Goal: Task Accomplishment & Management: Use online tool/utility

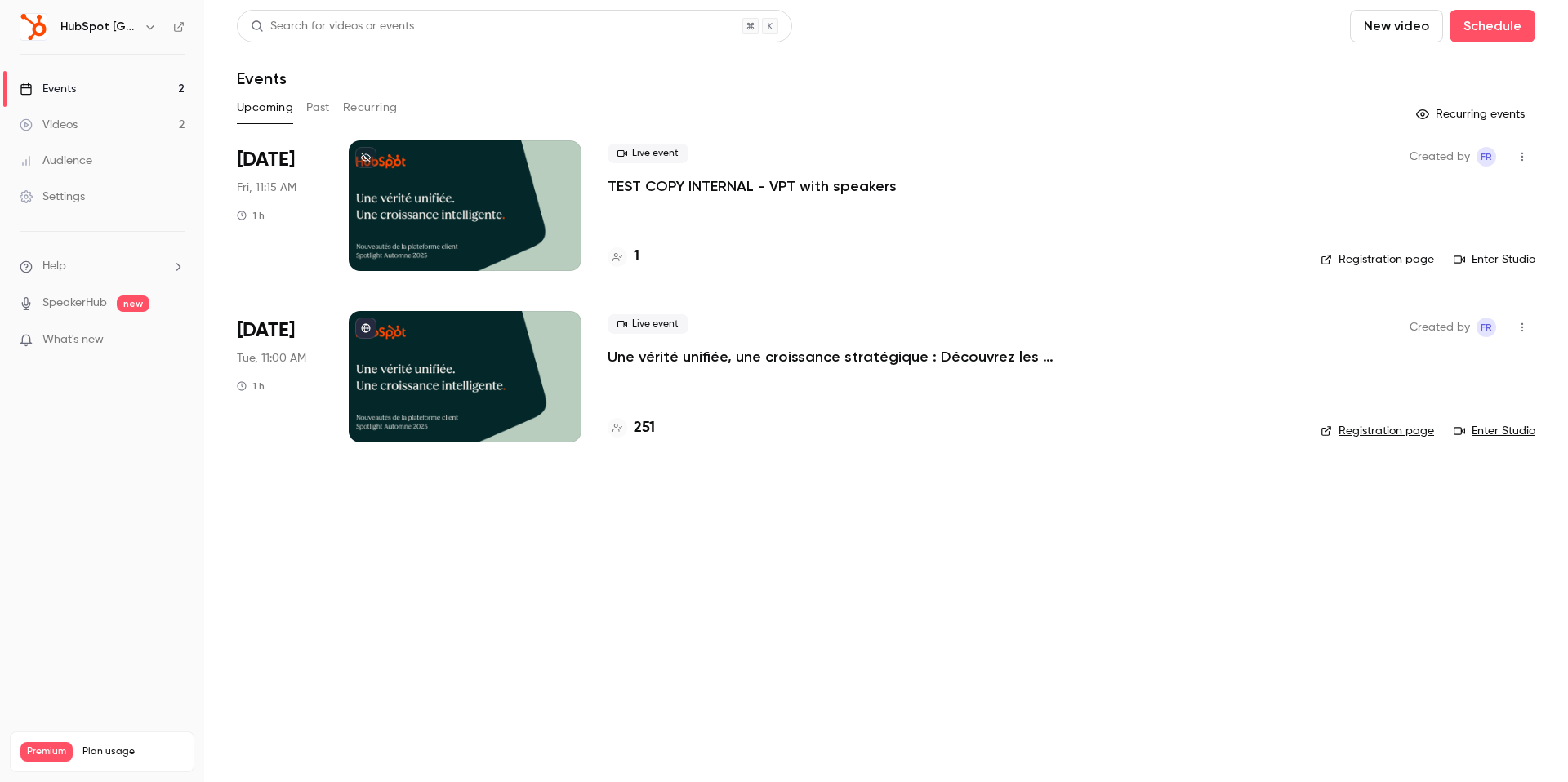
click at [1522, 156] on icon "button" at bounding box center [1522, 157] width 2 height 9
click at [1522, 156] on div at bounding box center [784, 391] width 1568 height 782
click at [1519, 322] on icon "button" at bounding box center [1522, 327] width 13 height 12
click at [1432, 447] on div "Duplicate" at bounding box center [1459, 455] width 124 height 17
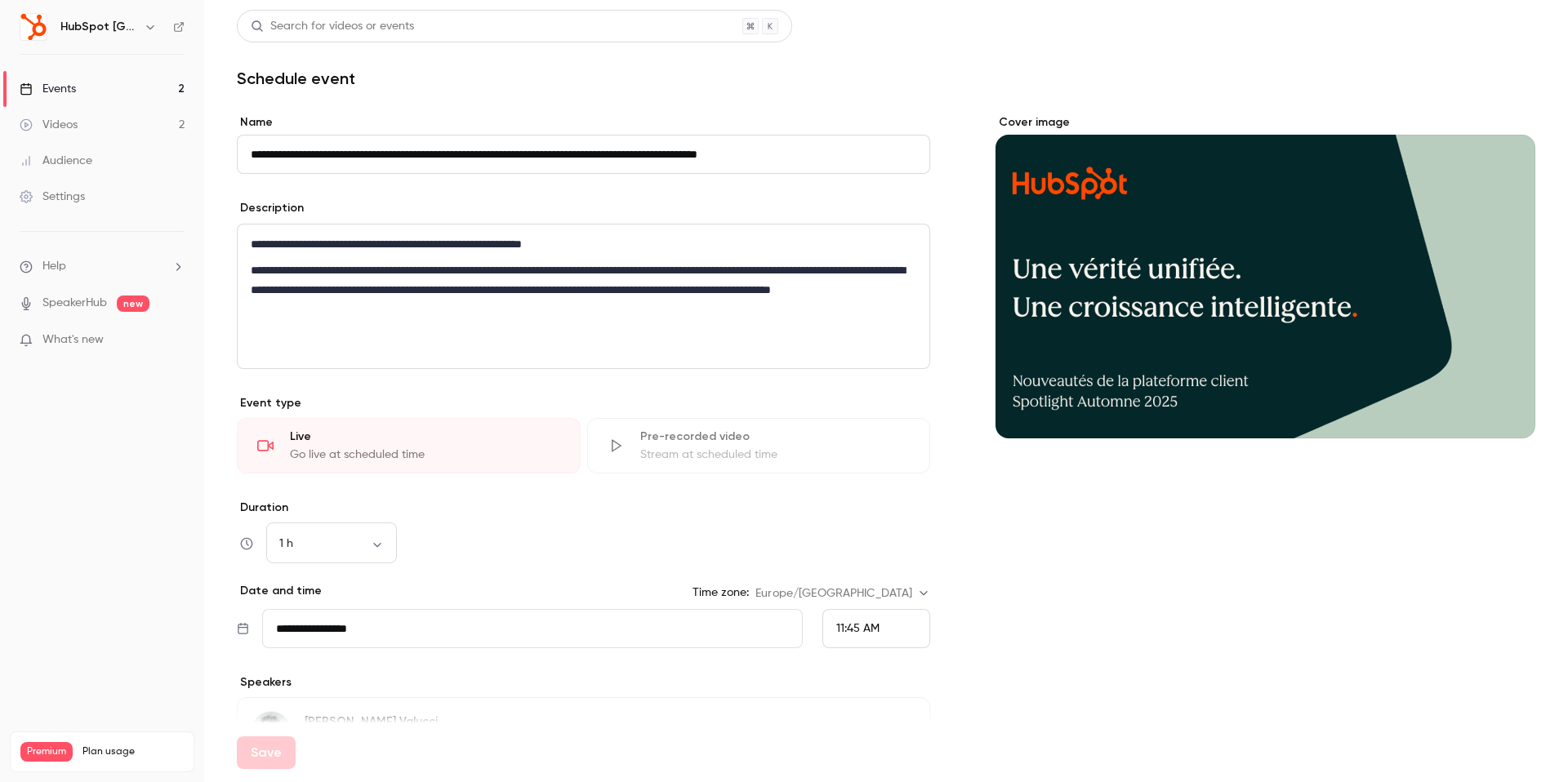
click at [254, 162] on input "**********" at bounding box center [584, 154] width 693 height 39
drag, startPoint x: 295, startPoint y: 156, endPoint x: 183, endPoint y: 156, distance: 112.0
click at [183, 156] on div "**********" at bounding box center [784, 391] width 1568 height 782
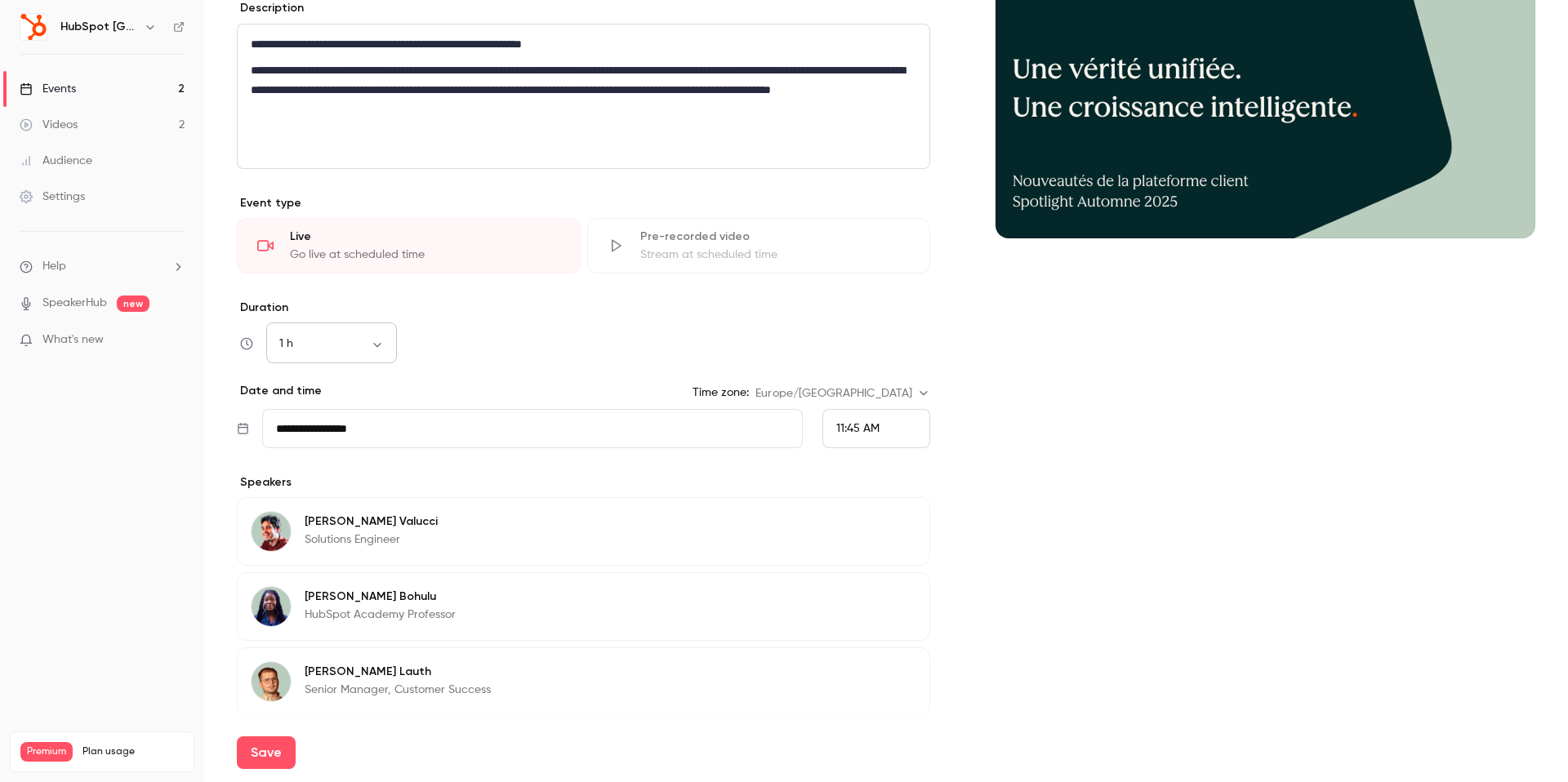
scroll to position [195, 0]
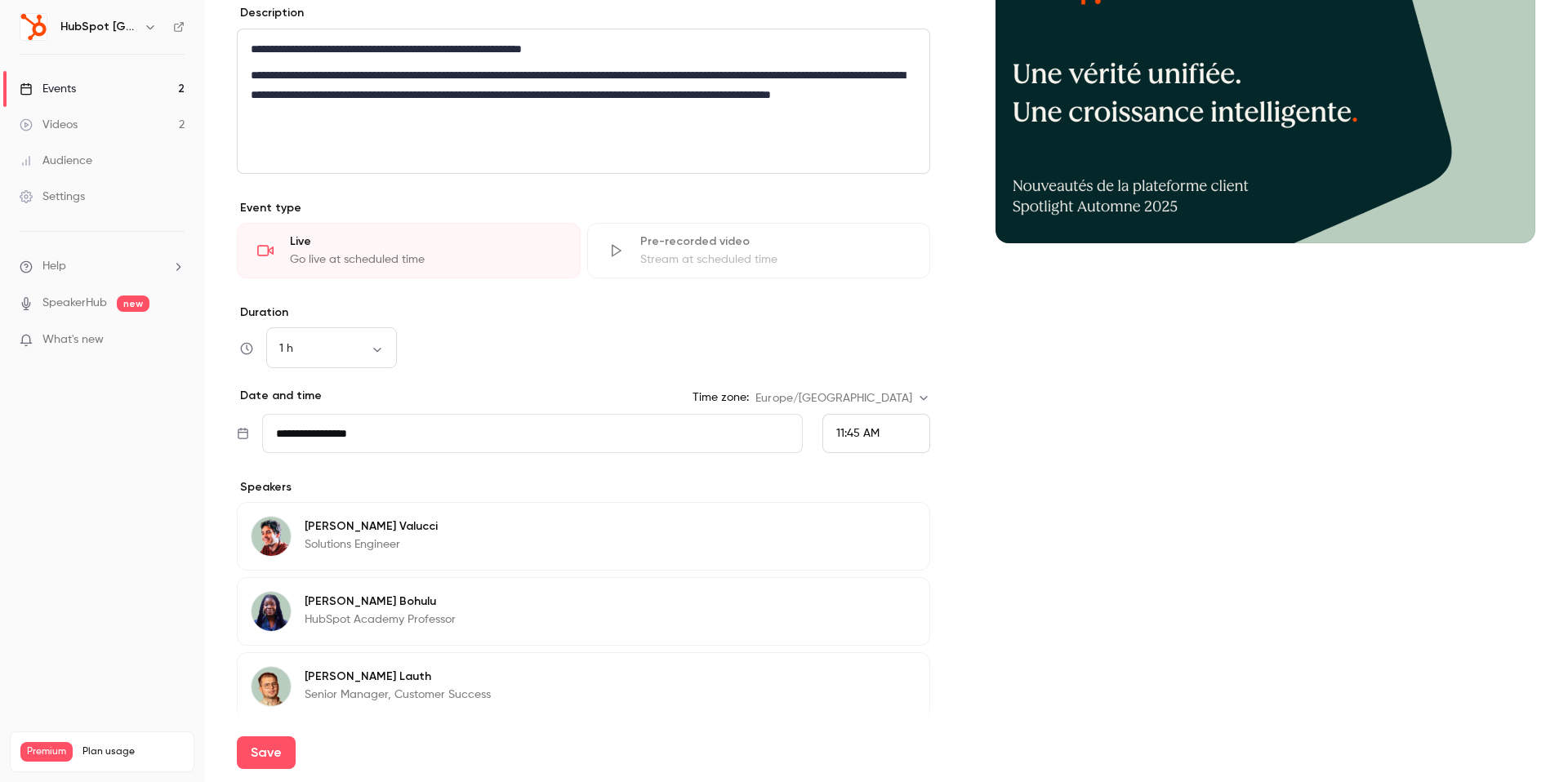
type input "**********"
click at [366, 445] on input "**********" at bounding box center [532, 434] width 541 height 39
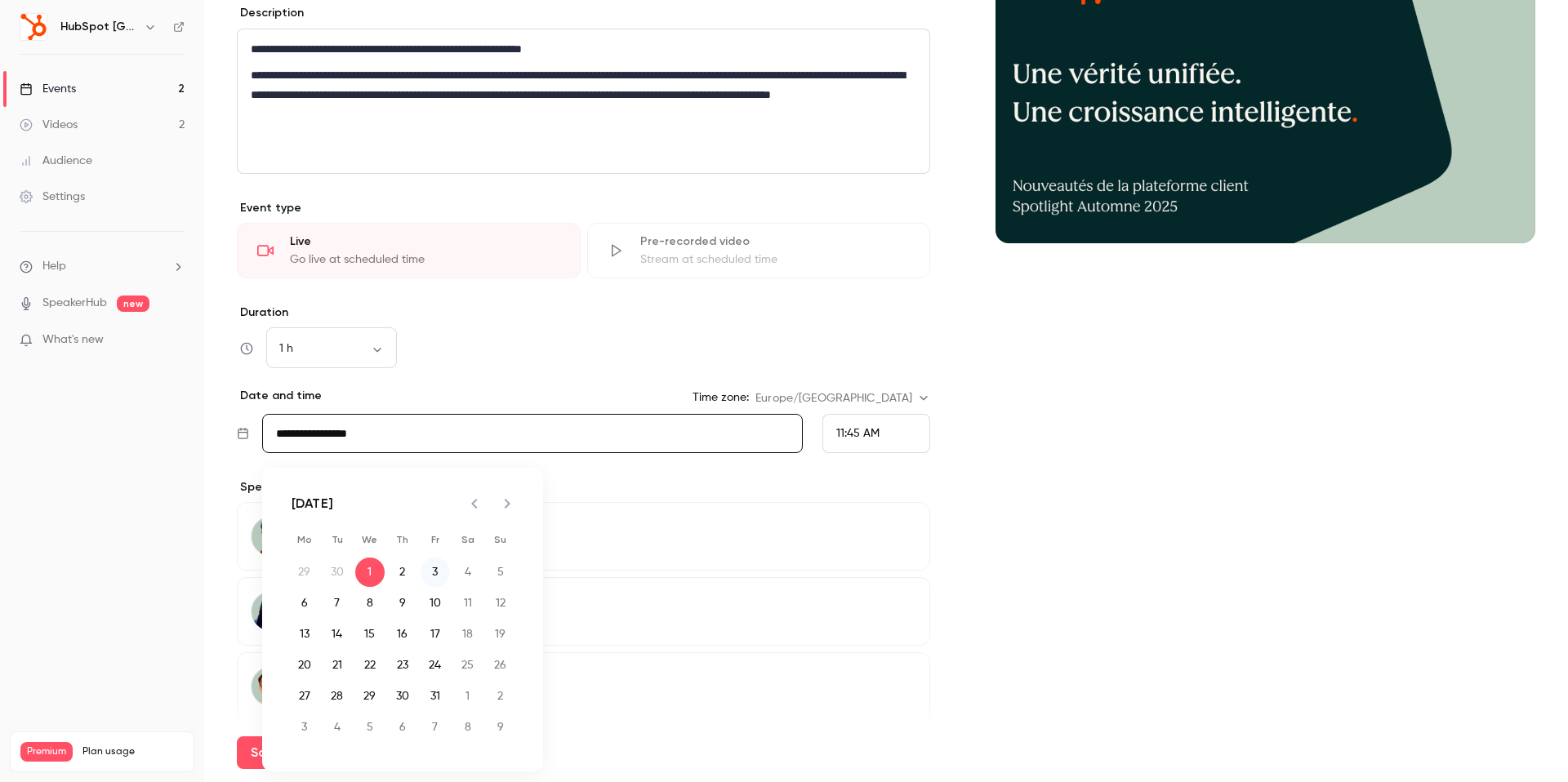
click at [433, 572] on button "3" at bounding box center [434, 572] width 29 height 29
type input "**********"
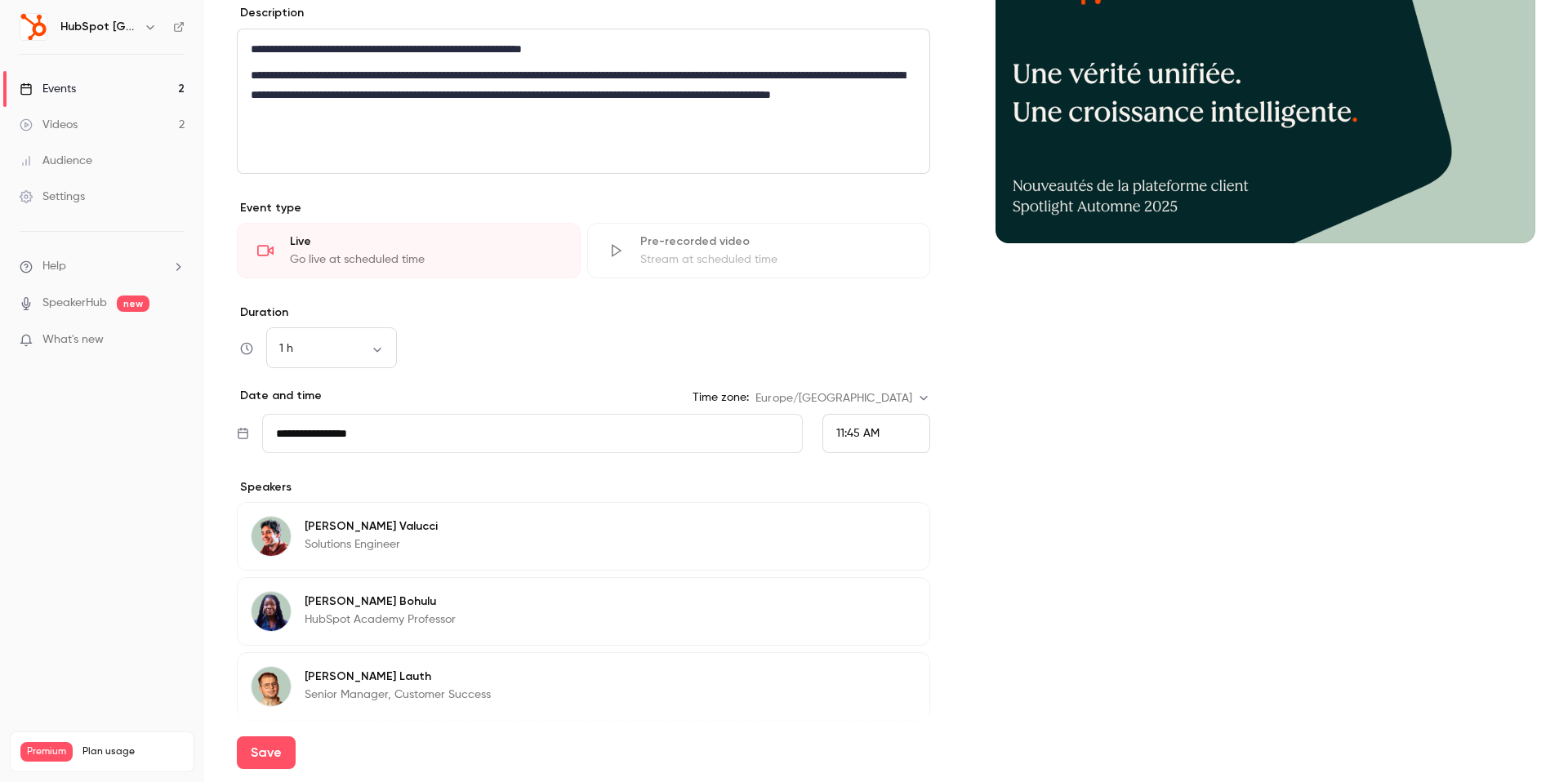
click at [851, 436] on span "11:45 AM" at bounding box center [858, 434] width 44 height 12
click at [873, 355] on li "3:00 PM" at bounding box center [876, 370] width 106 height 44
click at [1028, 459] on div "Cover image" at bounding box center [1265, 379] width 540 height 921
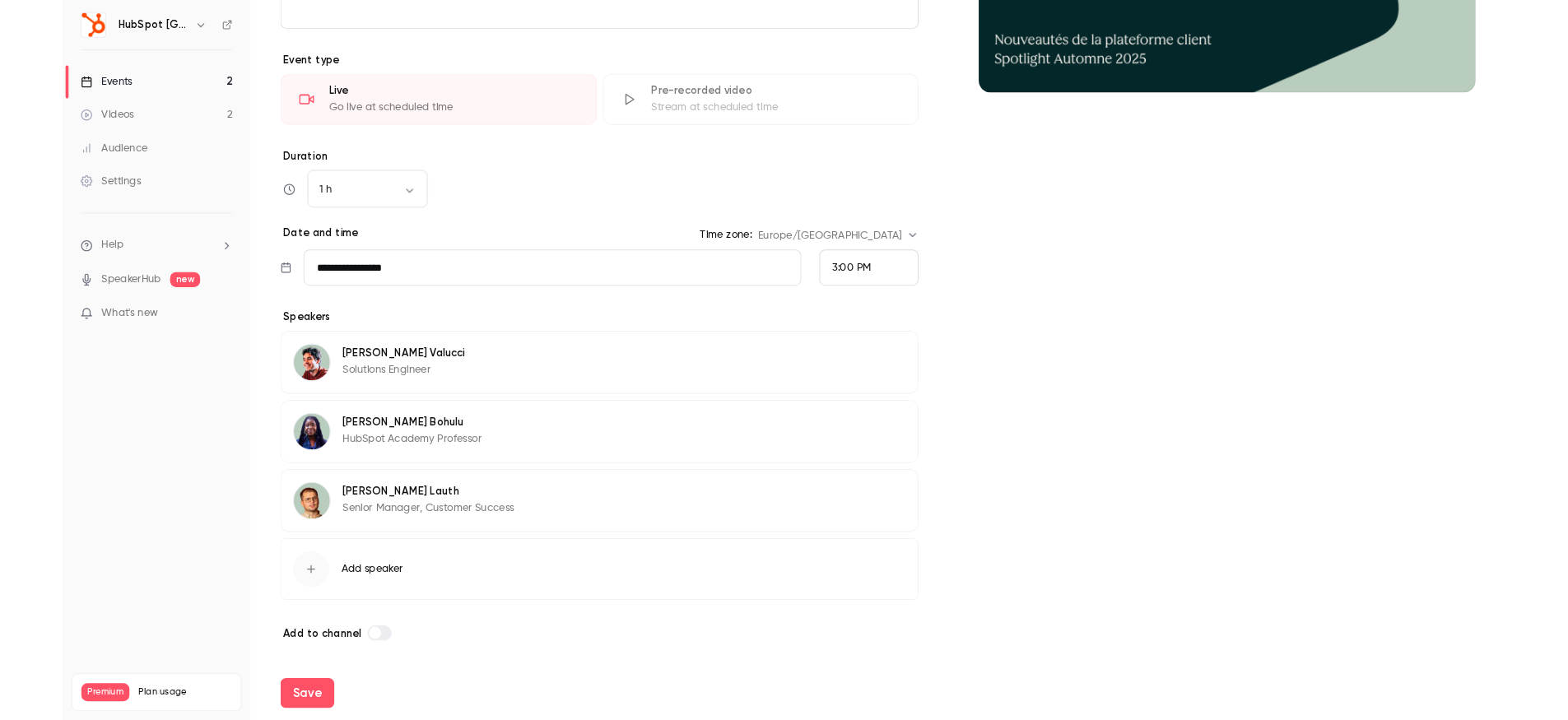
scroll to position [0, 0]
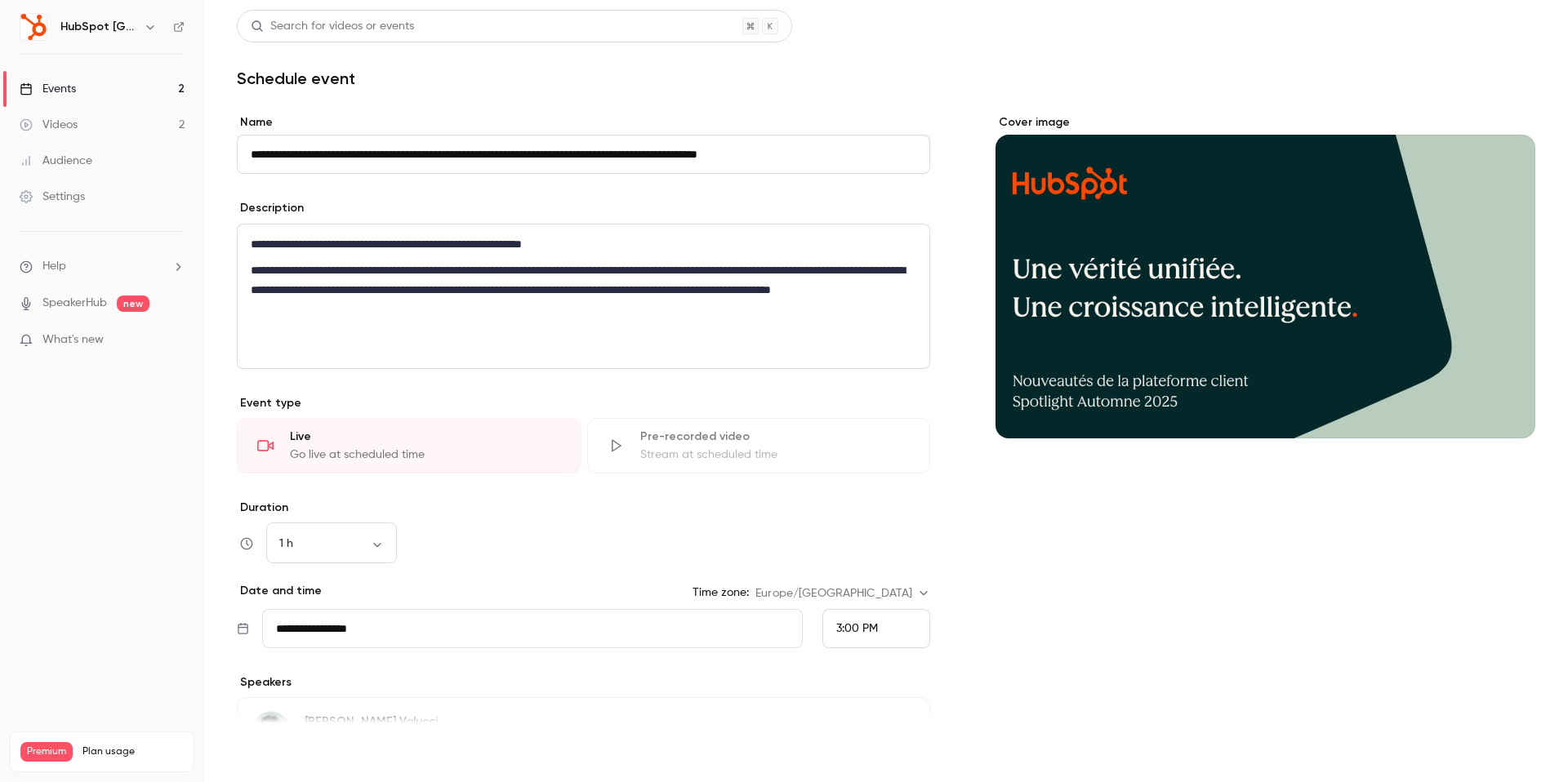
click at [265, 751] on button "Save" at bounding box center [266, 753] width 59 height 33
type input "**********"
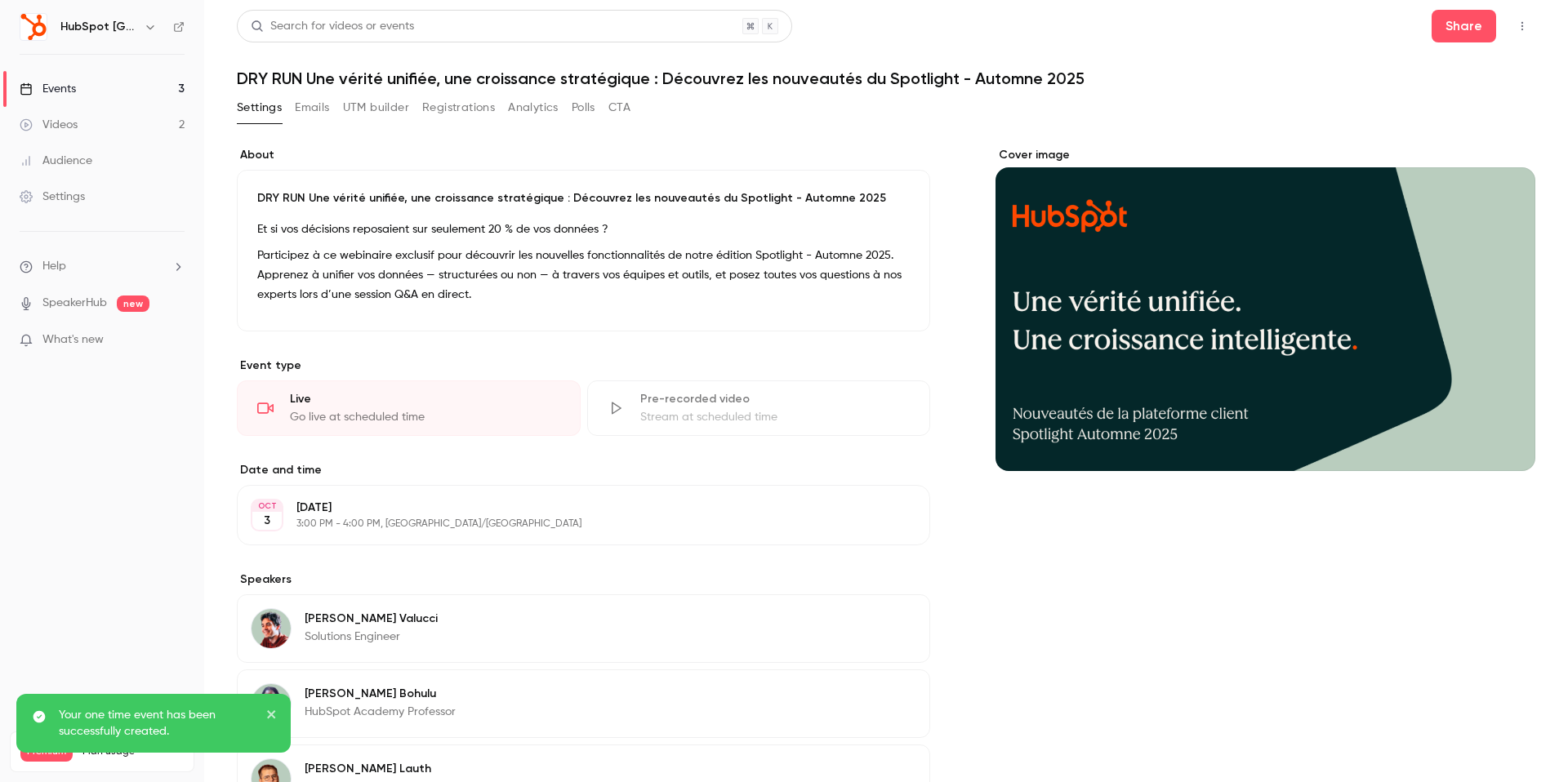
click at [98, 88] on link "Events 3" at bounding box center [102, 89] width 204 height 36
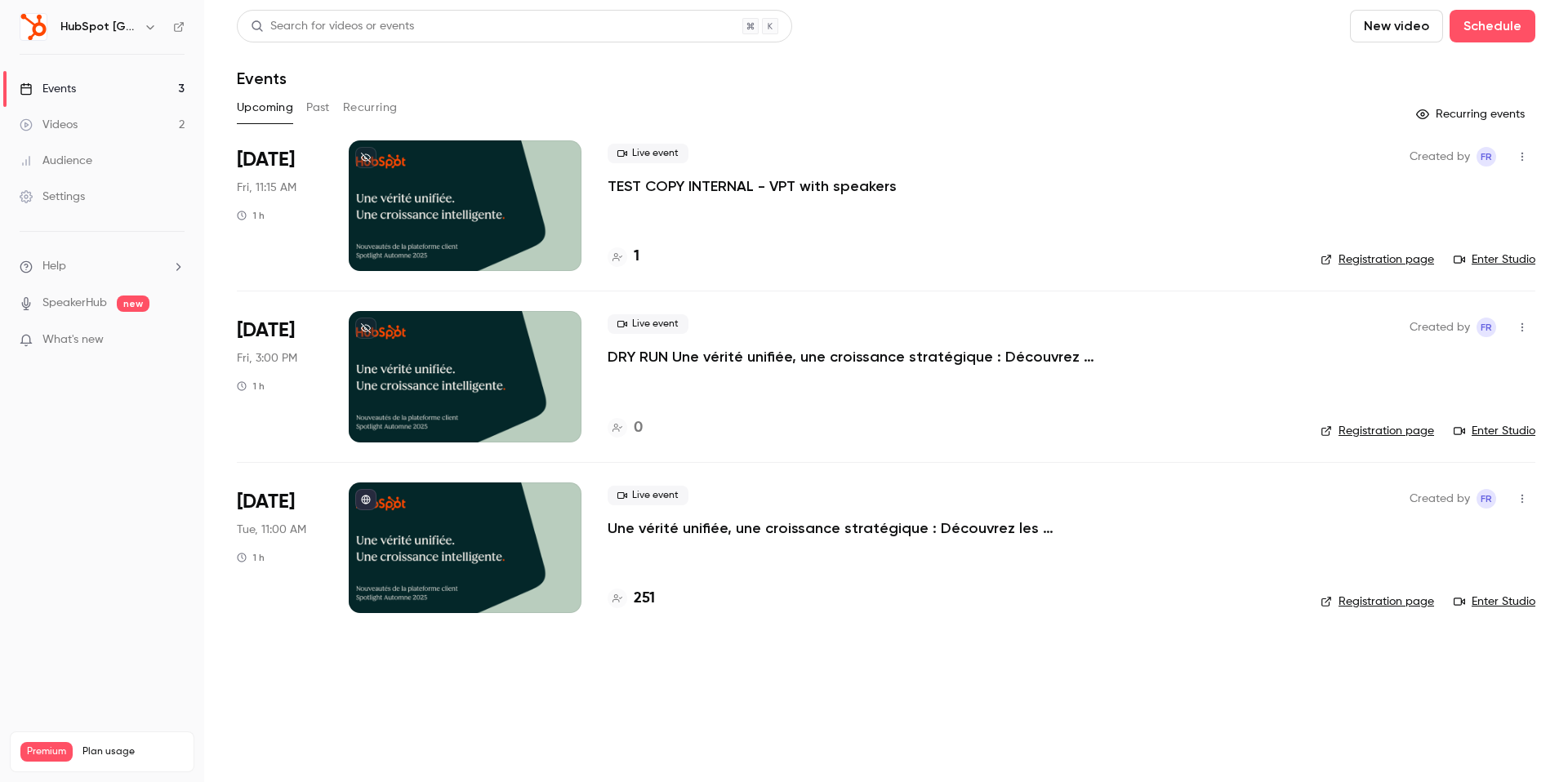
click at [1515, 329] on icon "button" at bounding box center [1522, 327] width 13 height 12
click at [1468, 363] on div "Share" at bounding box center [1459, 369] width 124 height 17
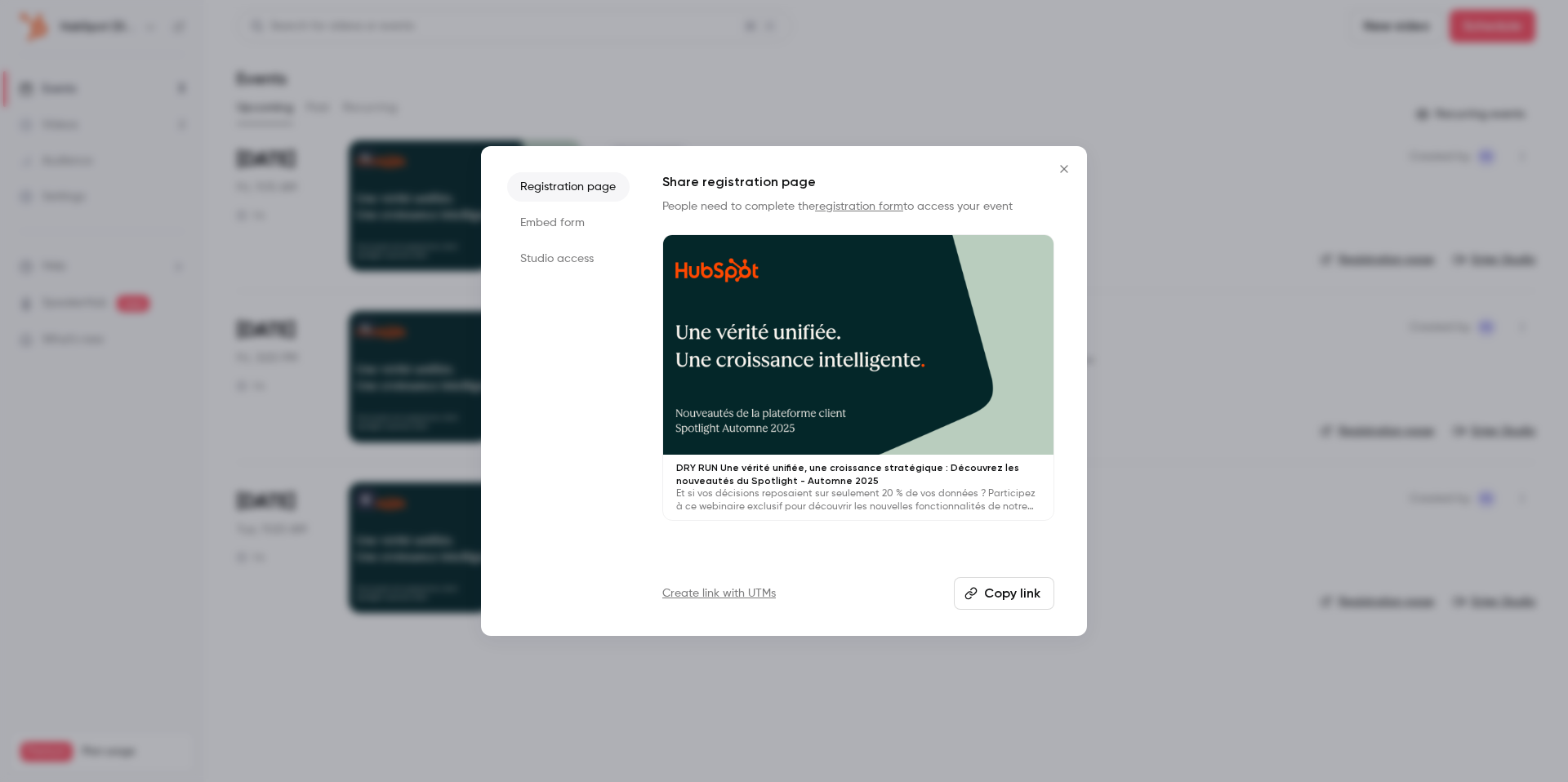
click at [547, 249] on li "Studio access" at bounding box center [568, 259] width 122 height 29
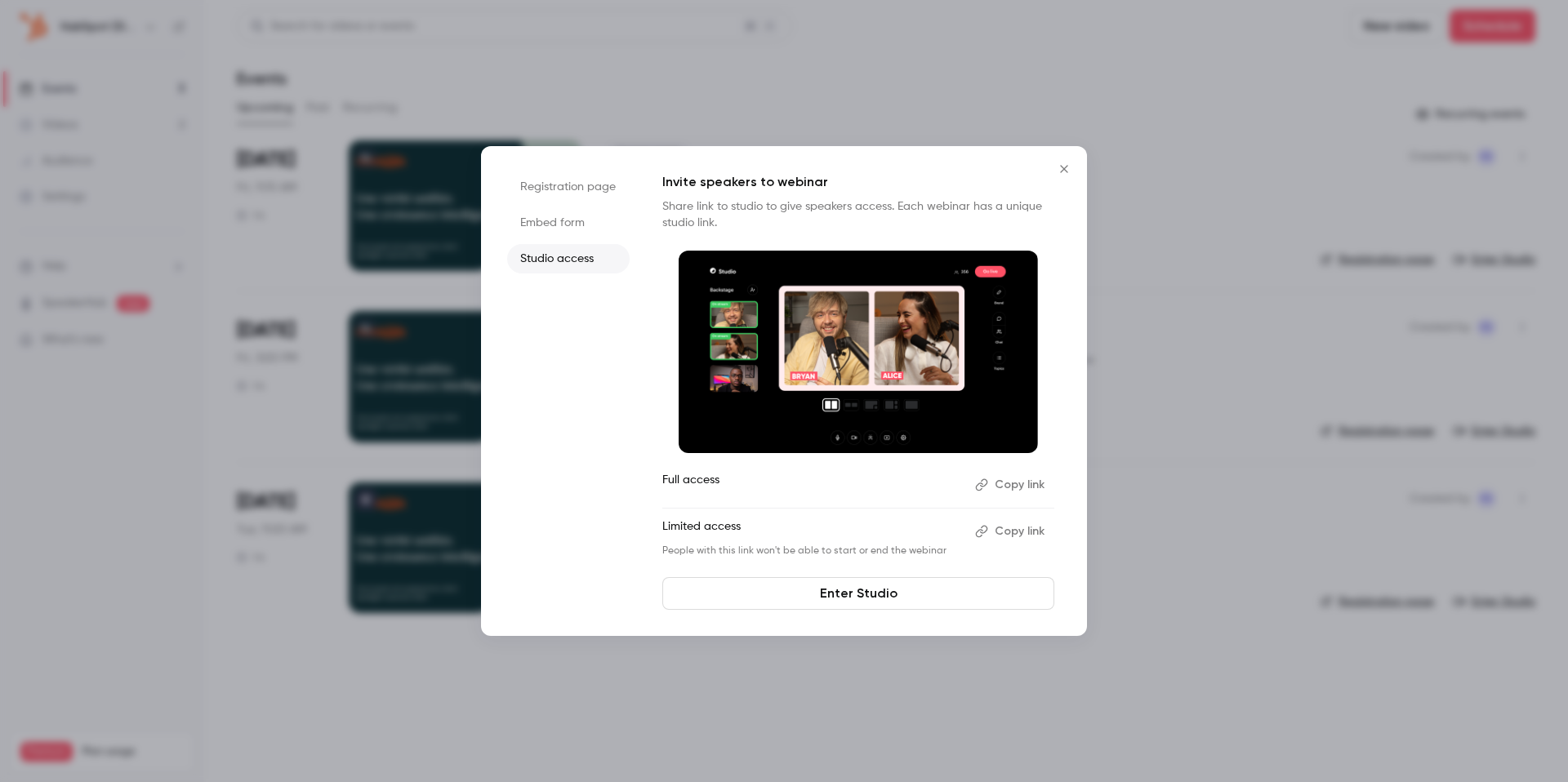
click at [1009, 486] on button "Copy link" at bounding box center [1011, 485] width 85 height 26
click at [1014, 529] on button "Copy link" at bounding box center [1011, 531] width 85 height 26
click at [1123, 219] on div at bounding box center [784, 391] width 1568 height 782
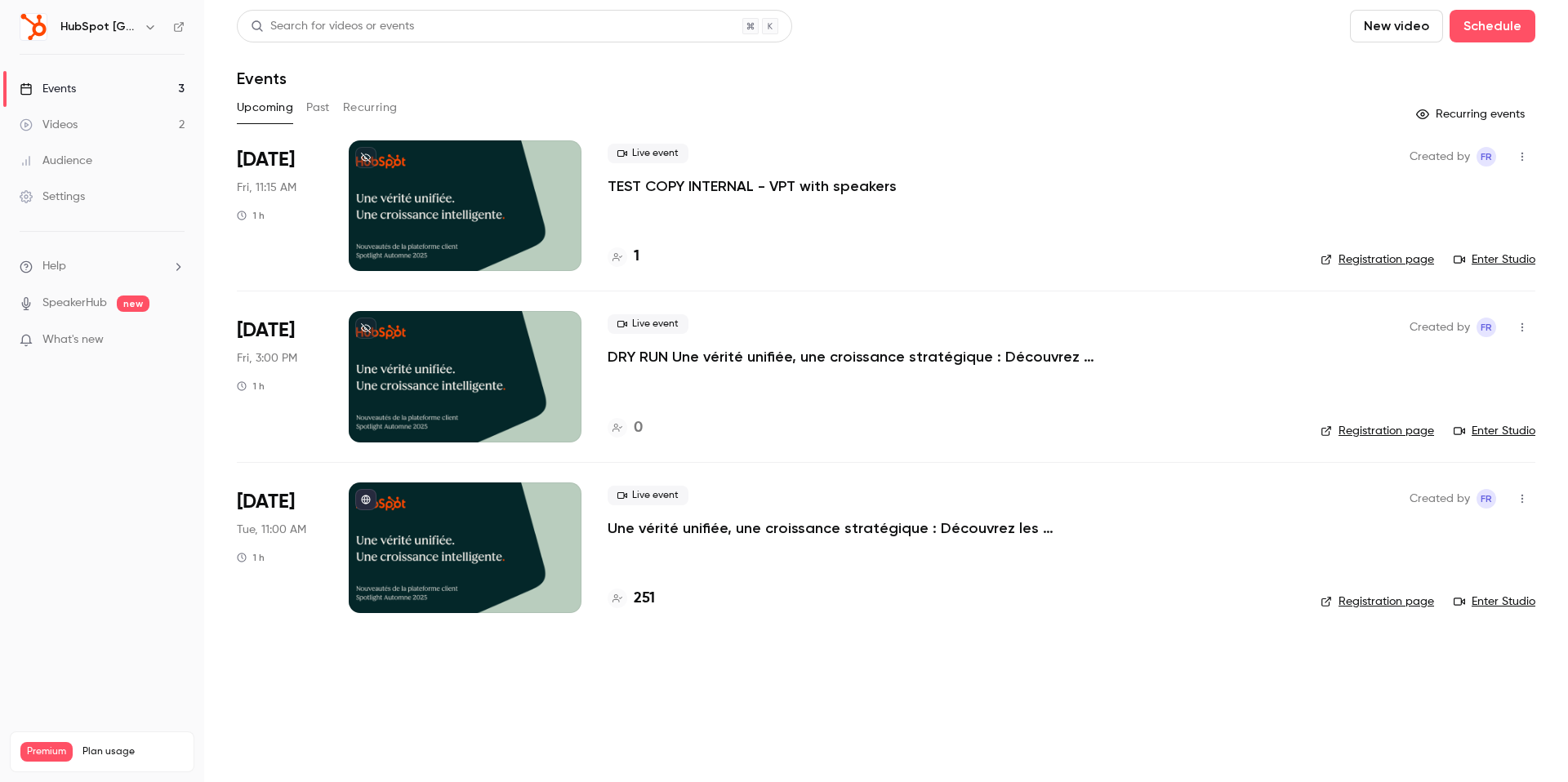
click at [1497, 424] on link "Enter Studio" at bounding box center [1494, 431] width 82 height 17
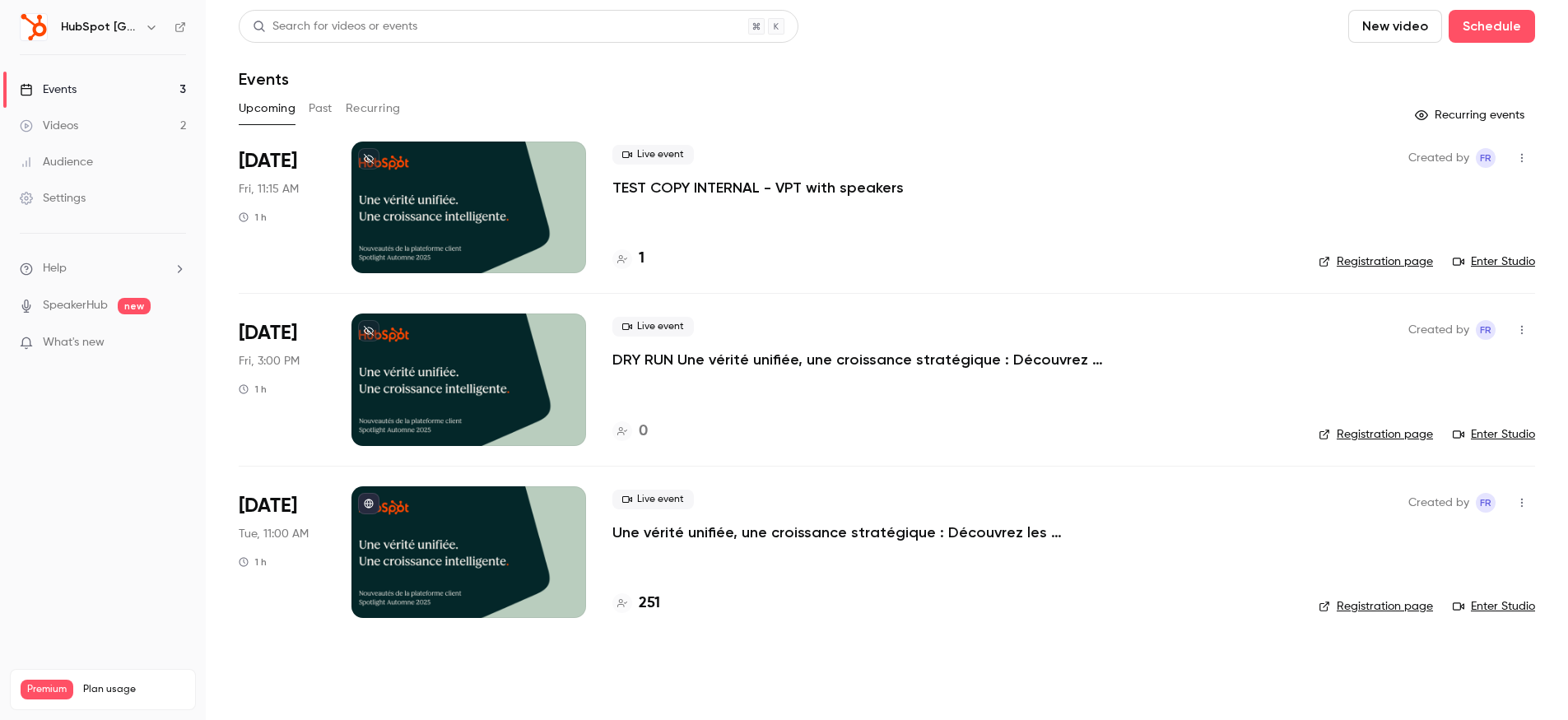
click at [473, 224] on div at bounding box center [468, 208] width 235 height 132
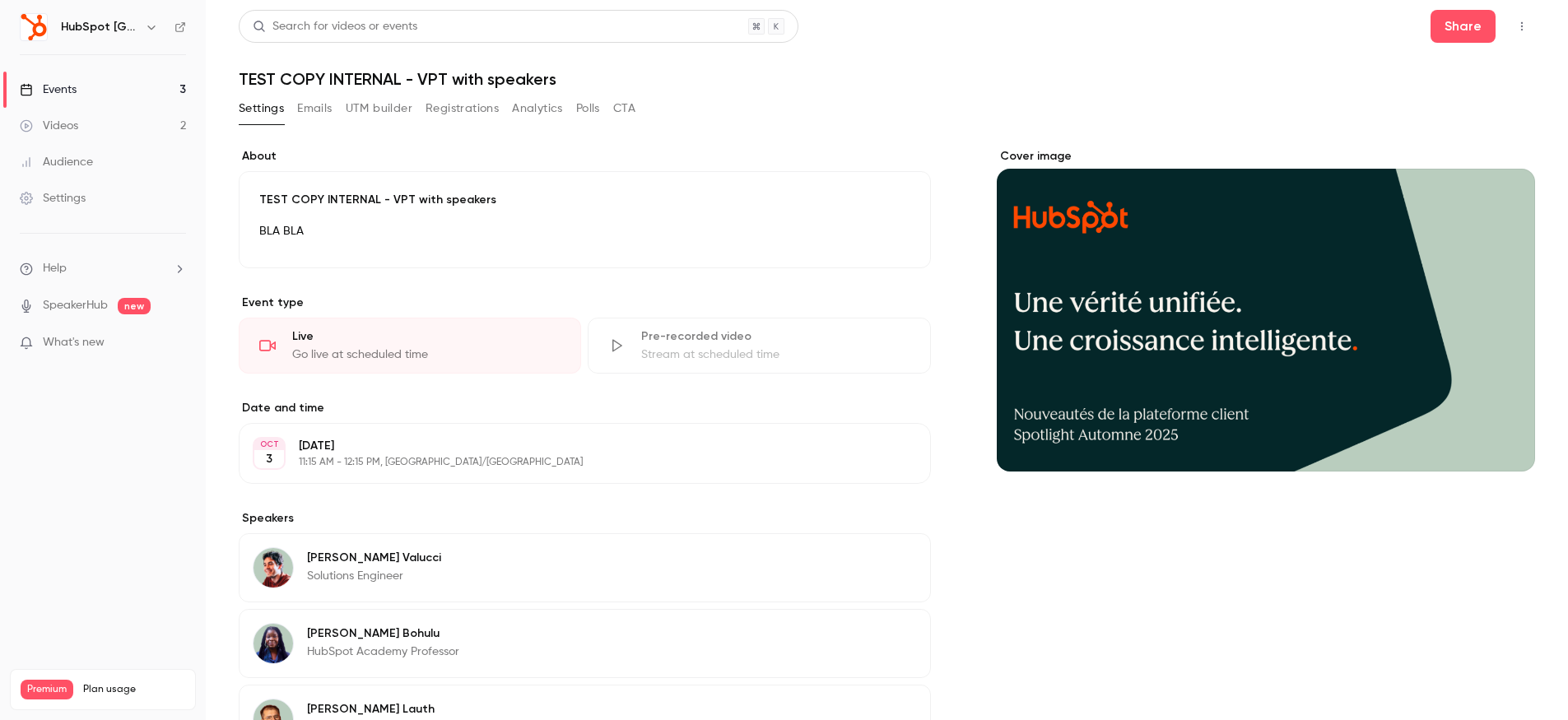
click at [591, 92] on div "**********" at bounding box center [887, 465] width 1296 height 911
click at [587, 100] on button "Polls" at bounding box center [588, 108] width 24 height 26
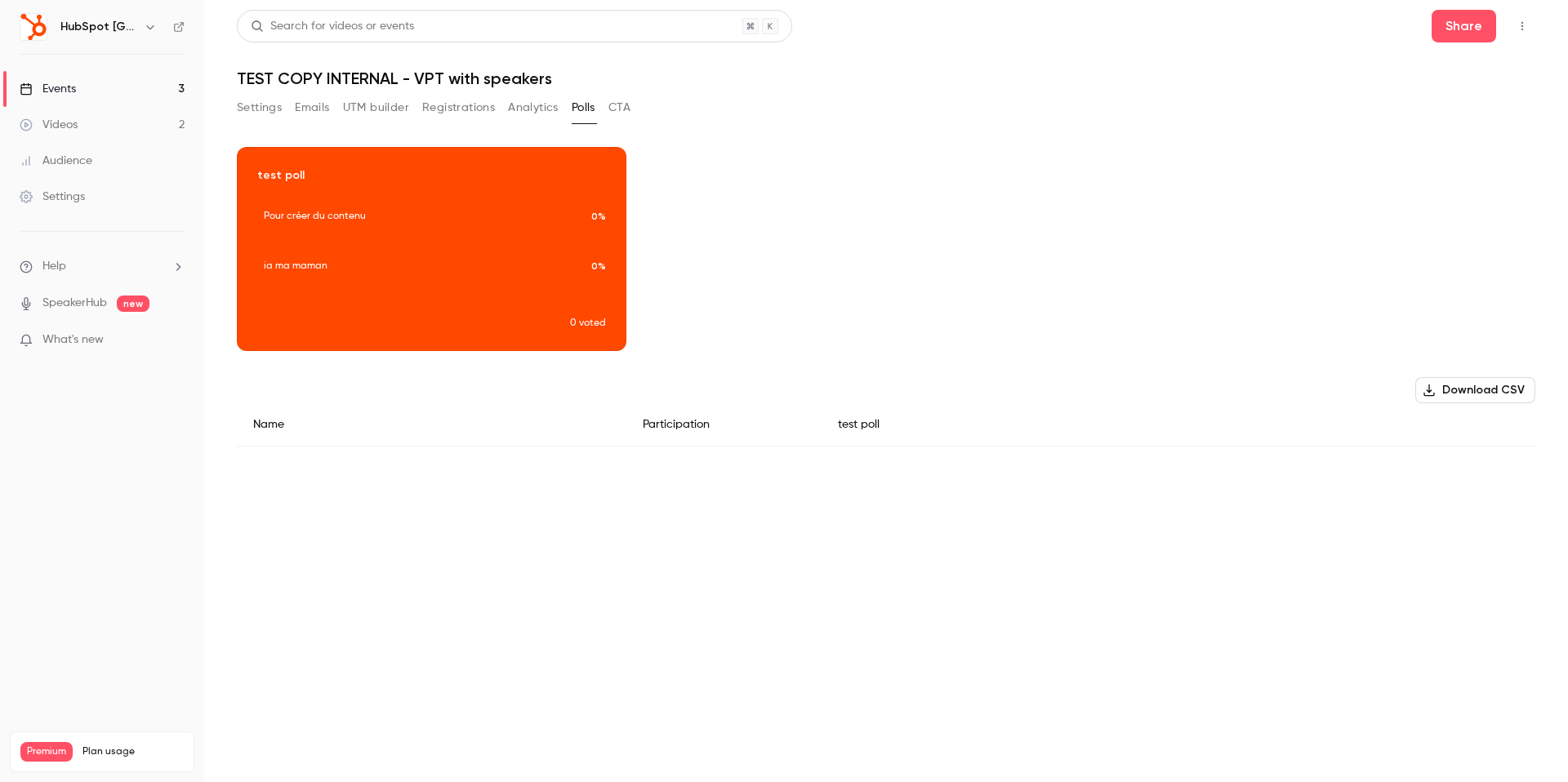
click at [118, 30] on h6 "HubSpot [GEOGRAPHIC_DATA]" at bounding box center [99, 27] width 77 height 17
click at [141, 34] on div "HubSpot [GEOGRAPHIC_DATA]" at bounding box center [110, 26] width 100 height 19
click at [151, 29] on icon "button" at bounding box center [151, 27] width 13 height 13
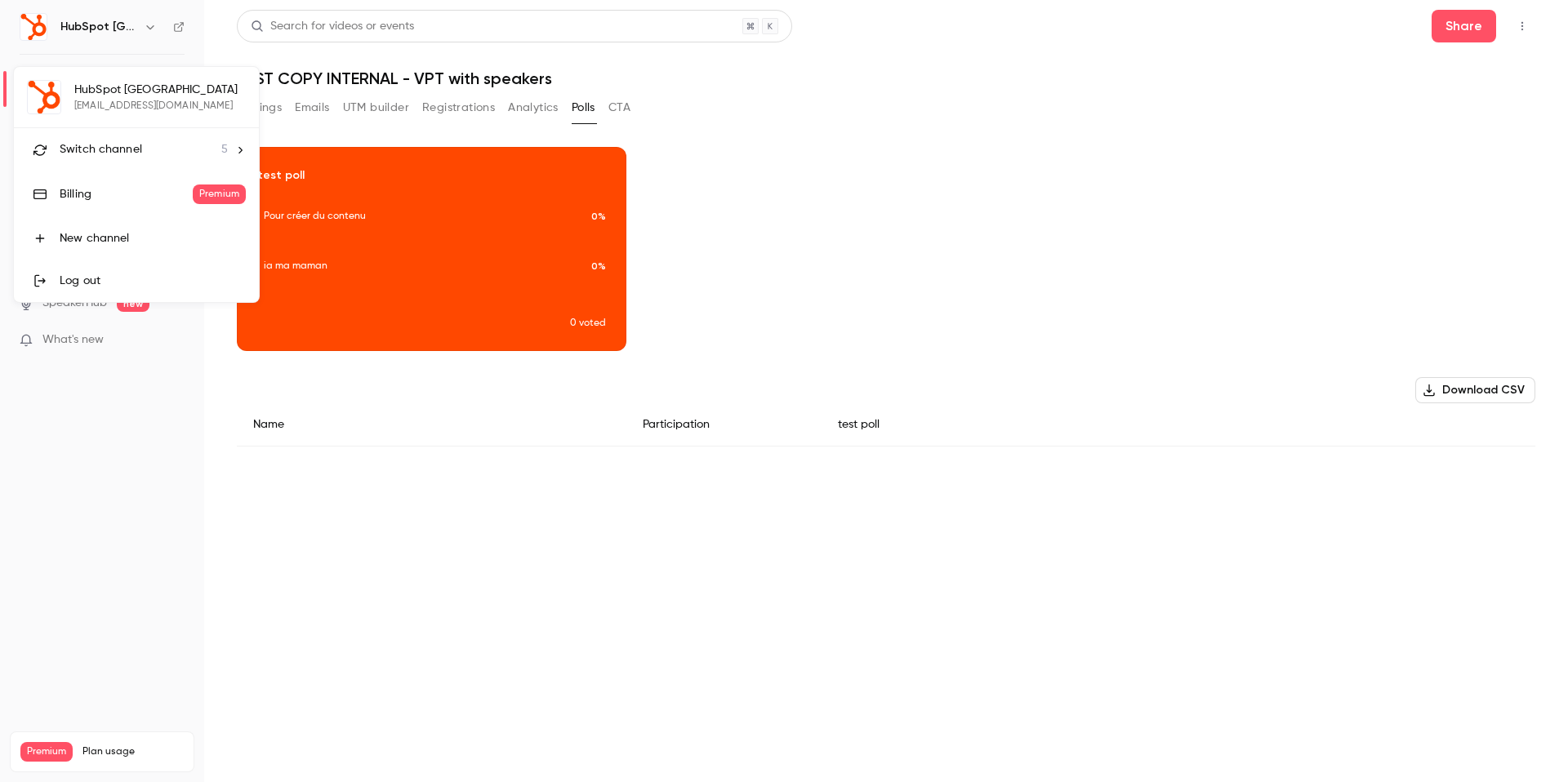
click at [108, 149] on span "Switch channel" at bounding box center [100, 150] width 83 height 17
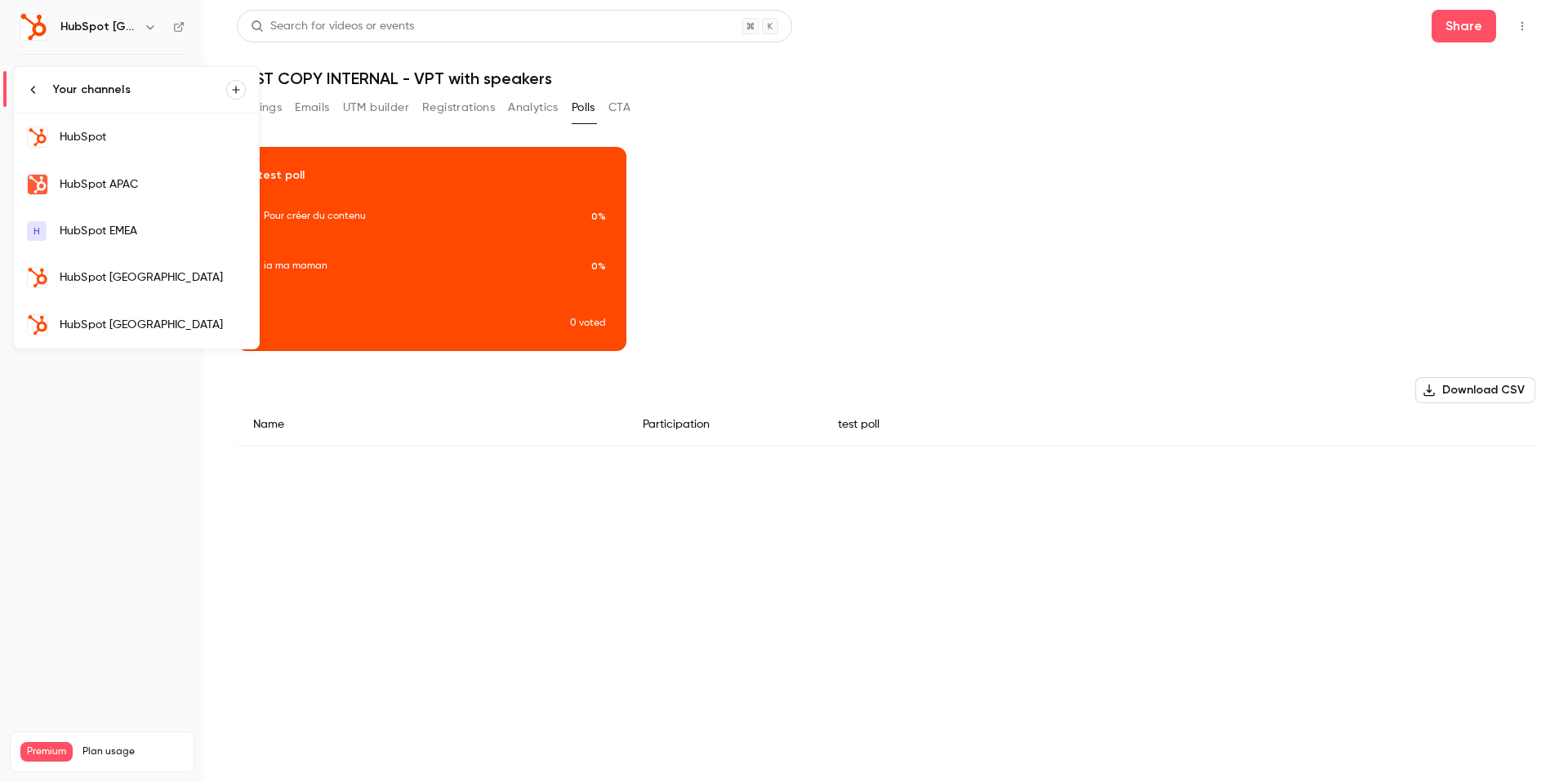
click at [111, 148] on link "HubSpot" at bounding box center [136, 137] width 245 height 48
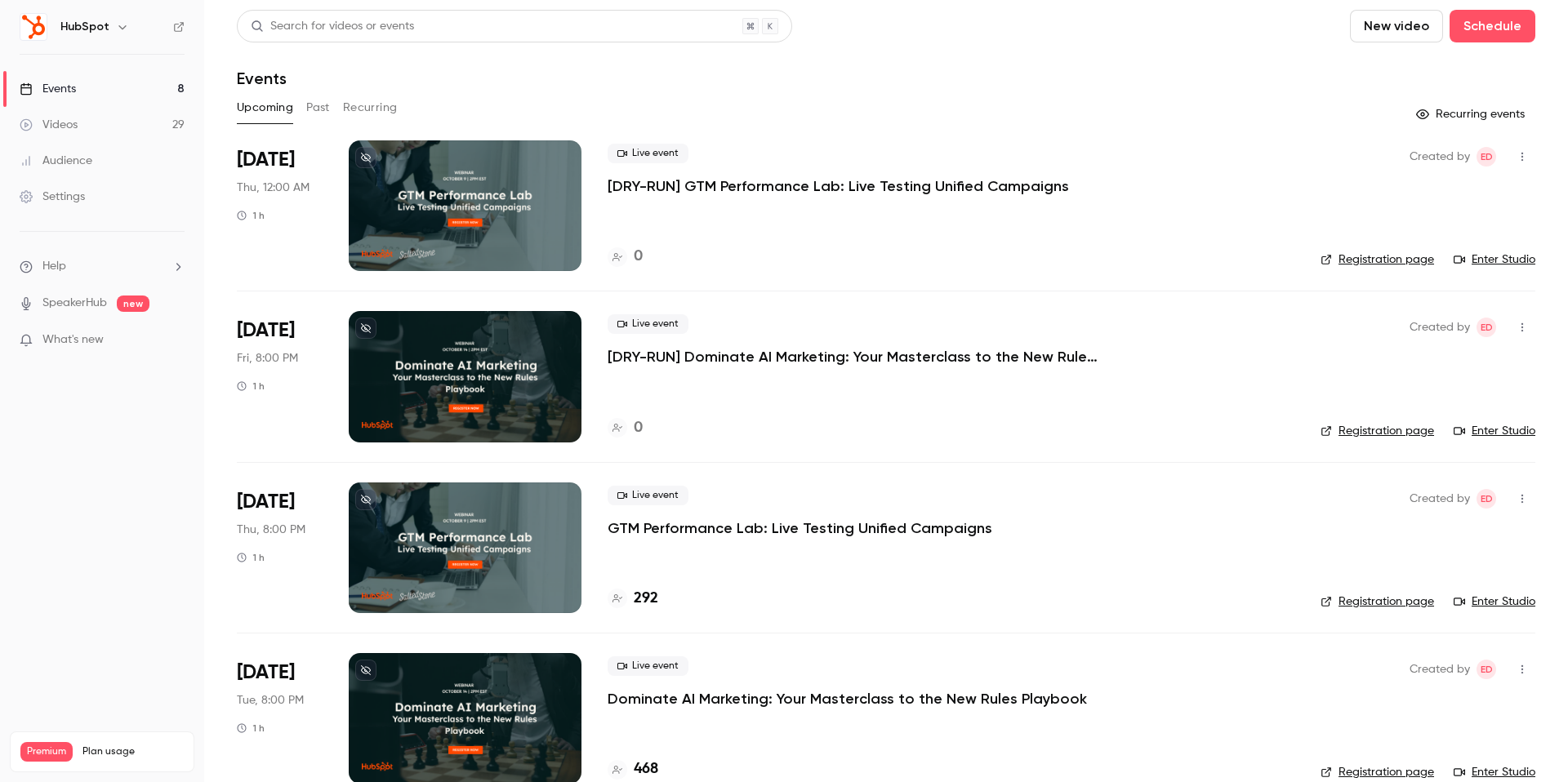
click at [329, 105] on button "Past" at bounding box center [318, 107] width 23 height 26
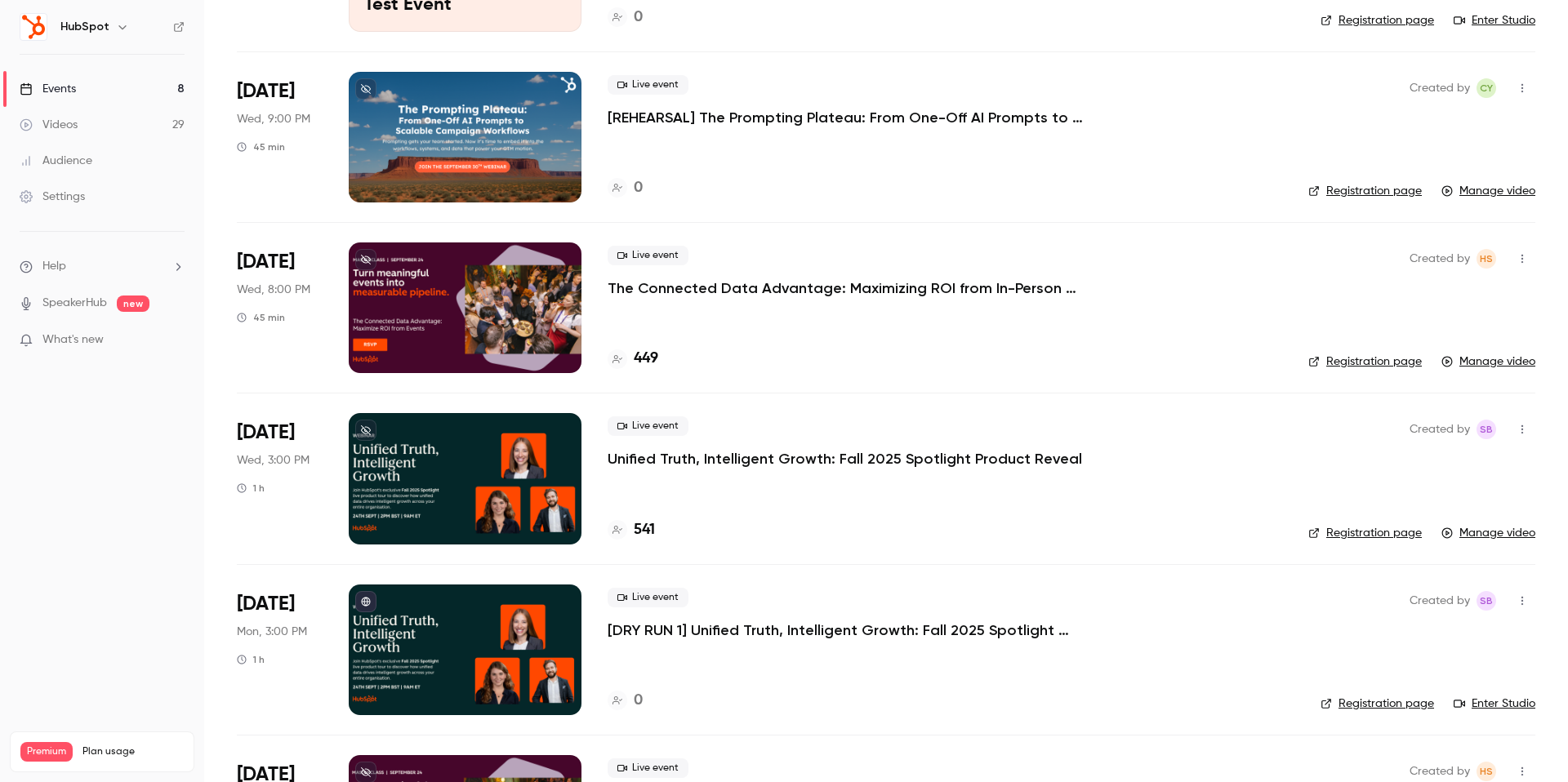
scroll to position [423, 0]
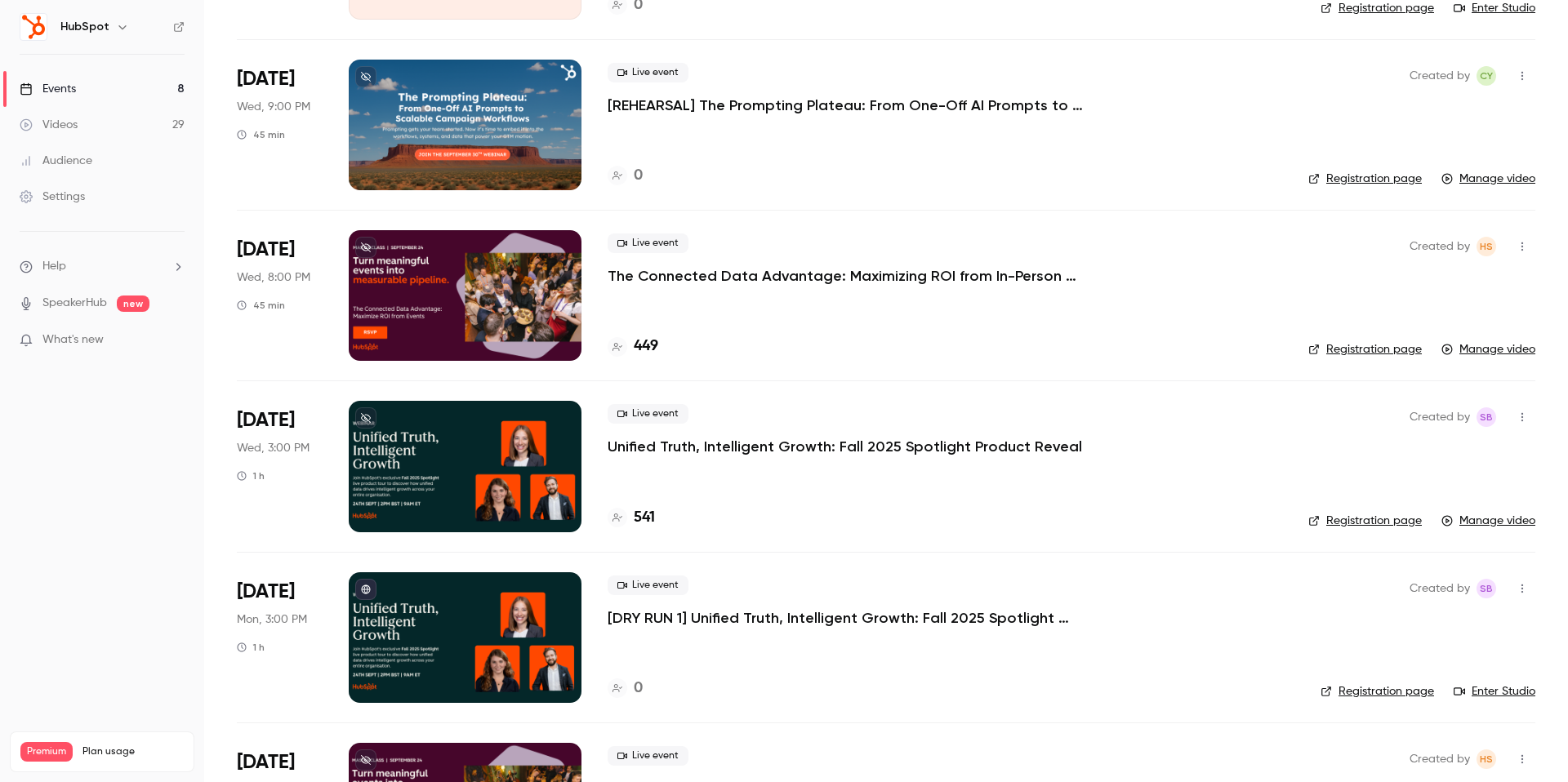
click at [472, 491] on div at bounding box center [465, 466] width 233 height 131
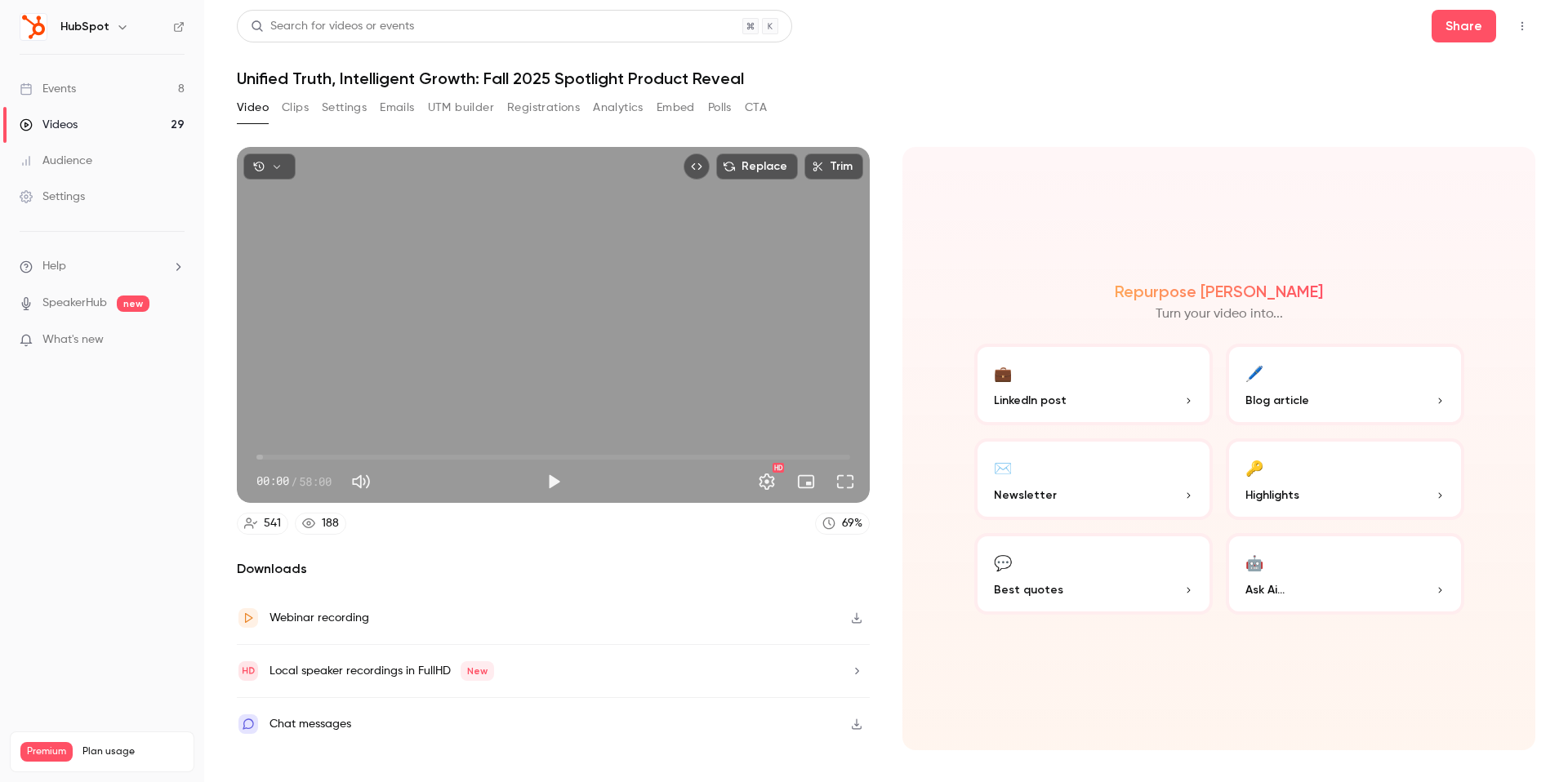
click at [711, 109] on button "Polls" at bounding box center [720, 107] width 23 height 26
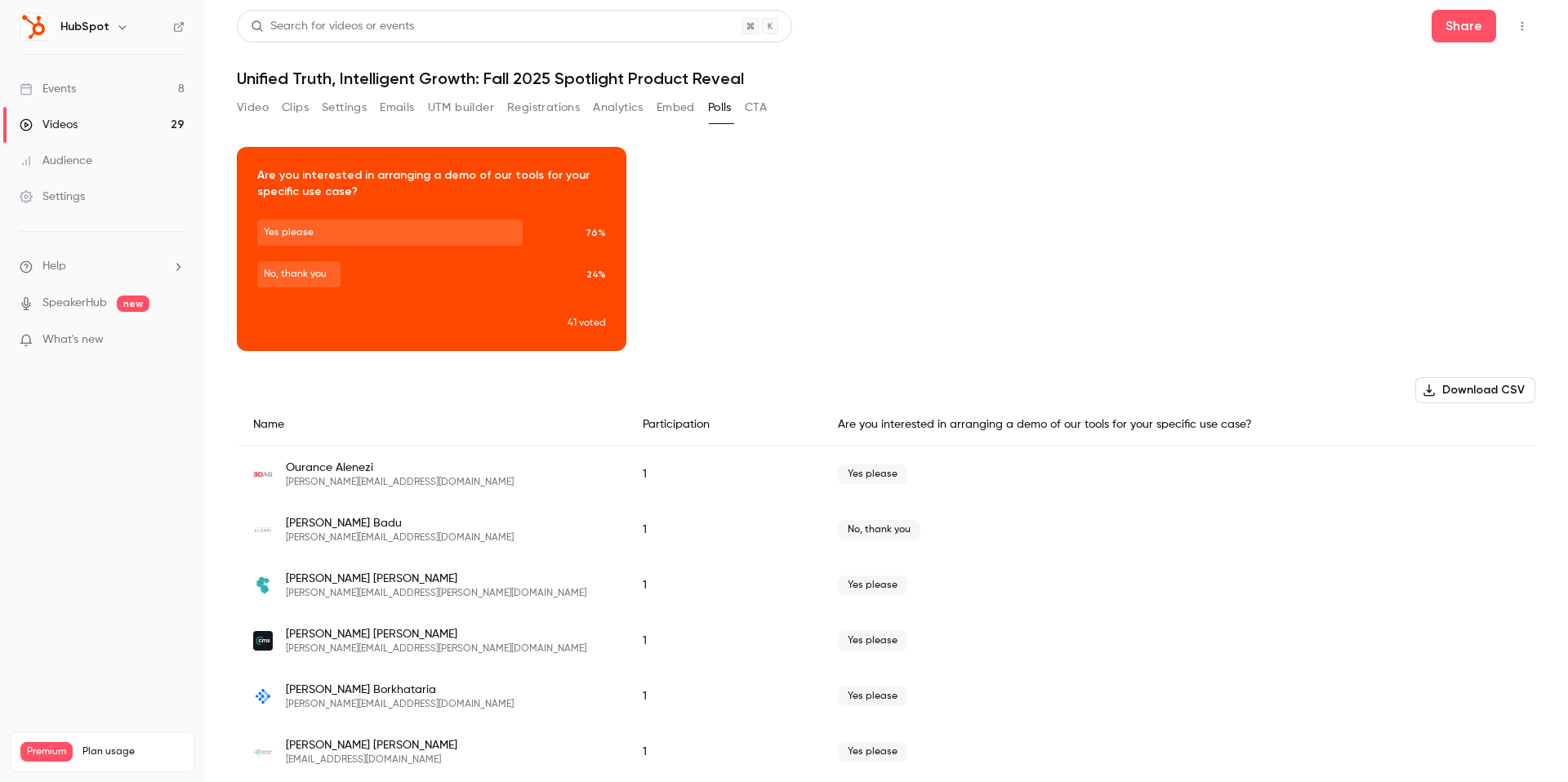
click at [609, 105] on button "Analytics" at bounding box center [618, 107] width 50 height 26
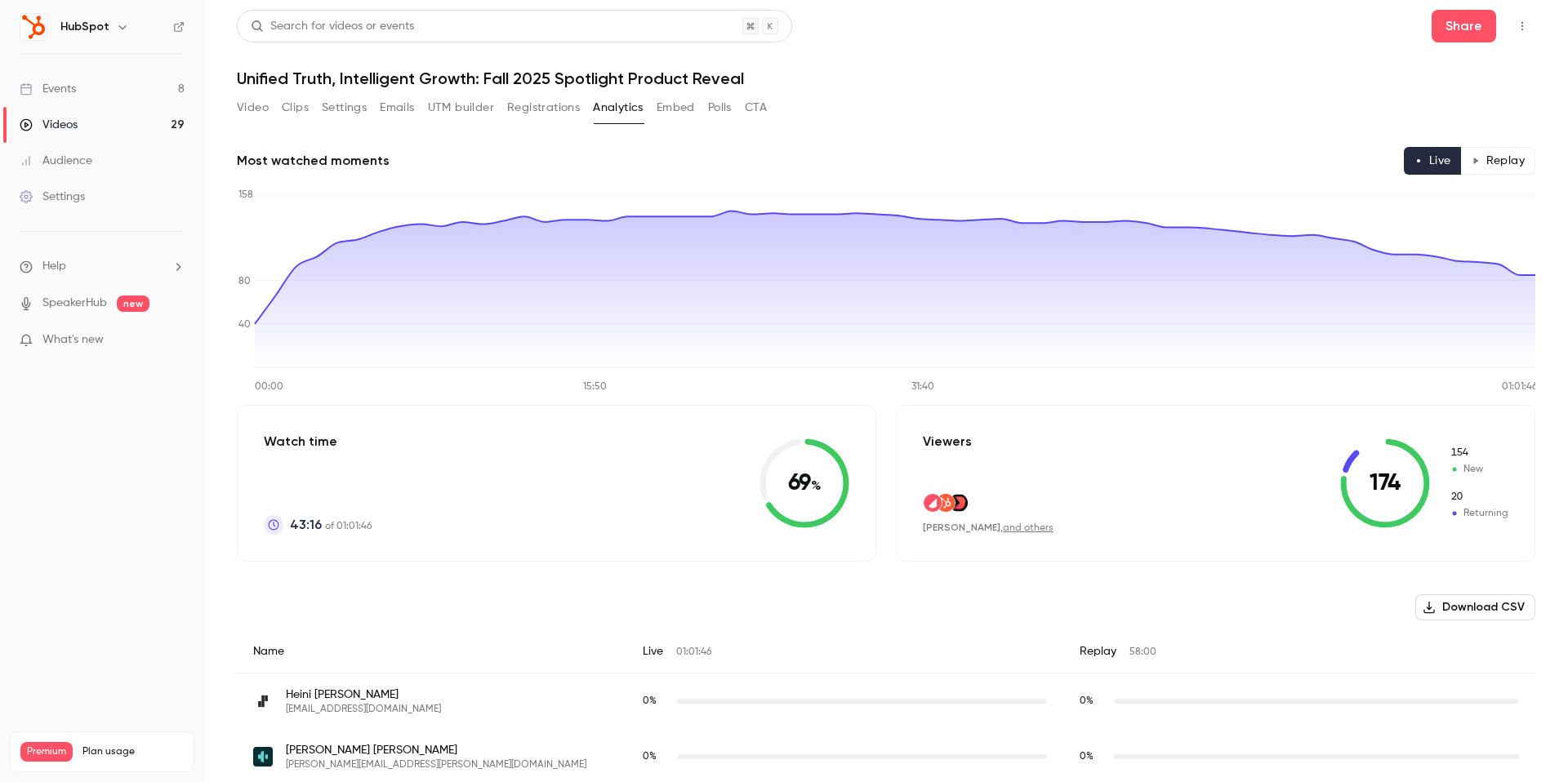
click at [686, 110] on button "Embed" at bounding box center [676, 107] width 39 height 26
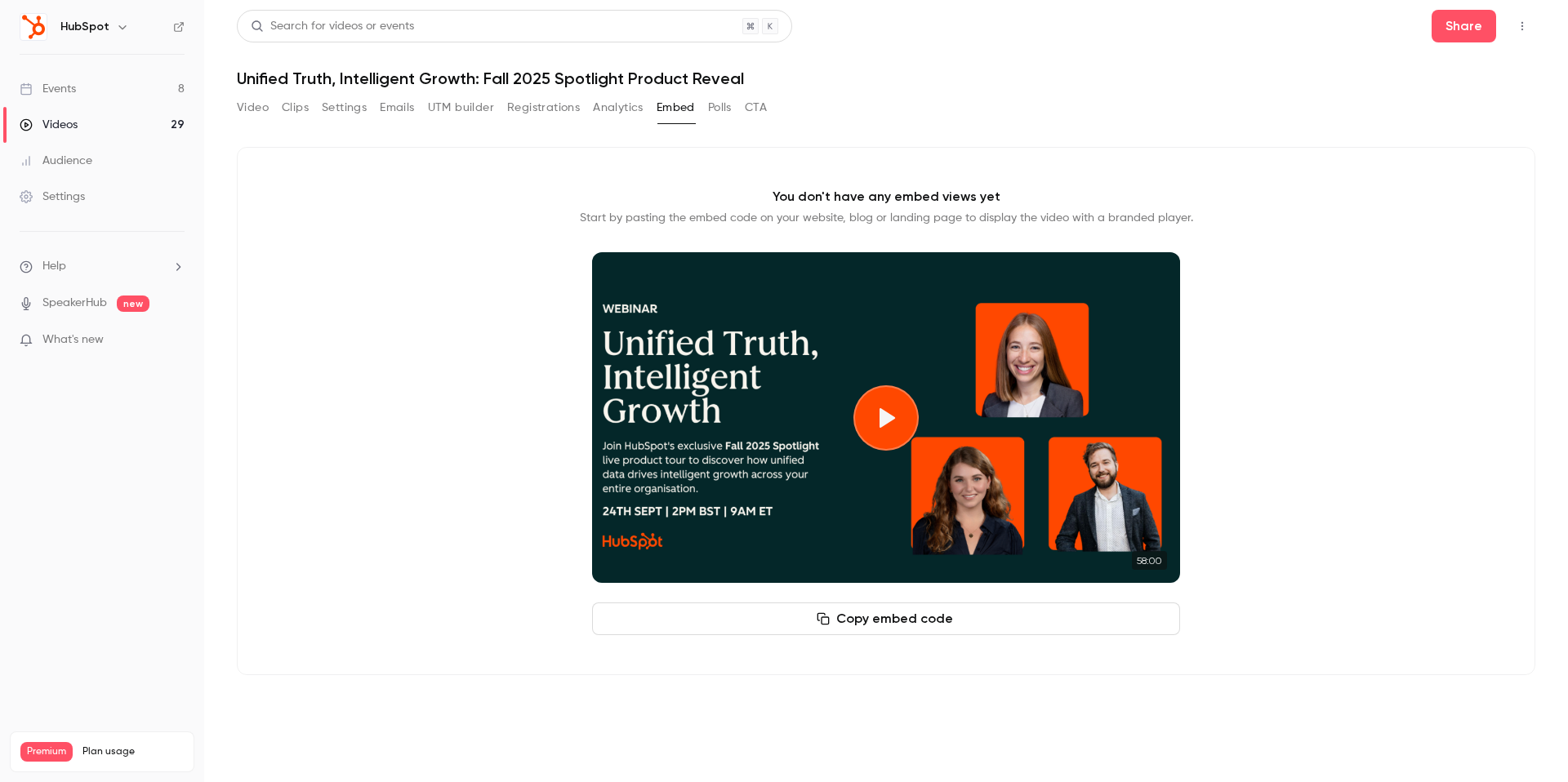
click at [255, 115] on button "Video" at bounding box center [253, 107] width 32 height 26
